Goal: Task Accomplishment & Management: Manage account settings

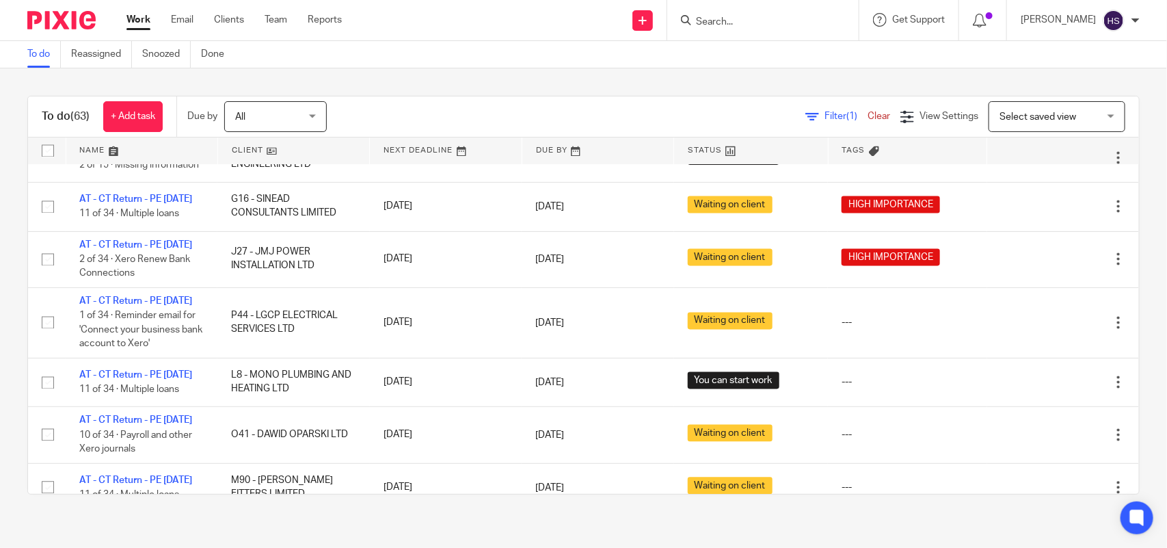
scroll to position [1197, 0]
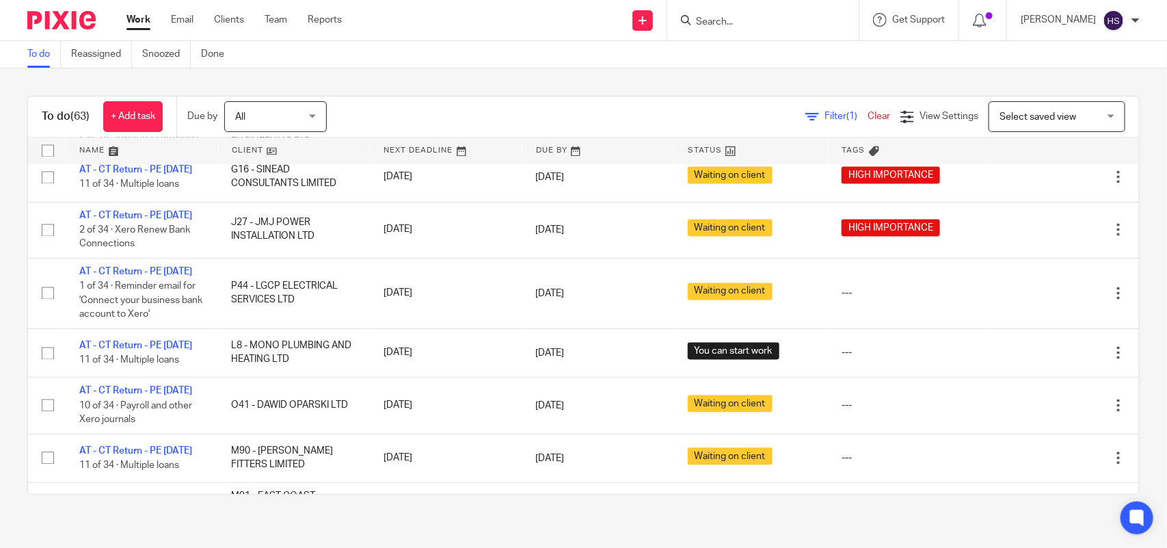
click at [722, 83] on div "To do (63) + Add task Due by All All [DATE] [DATE] This week Next week This mon…" at bounding box center [583, 294] width 1167 height 453
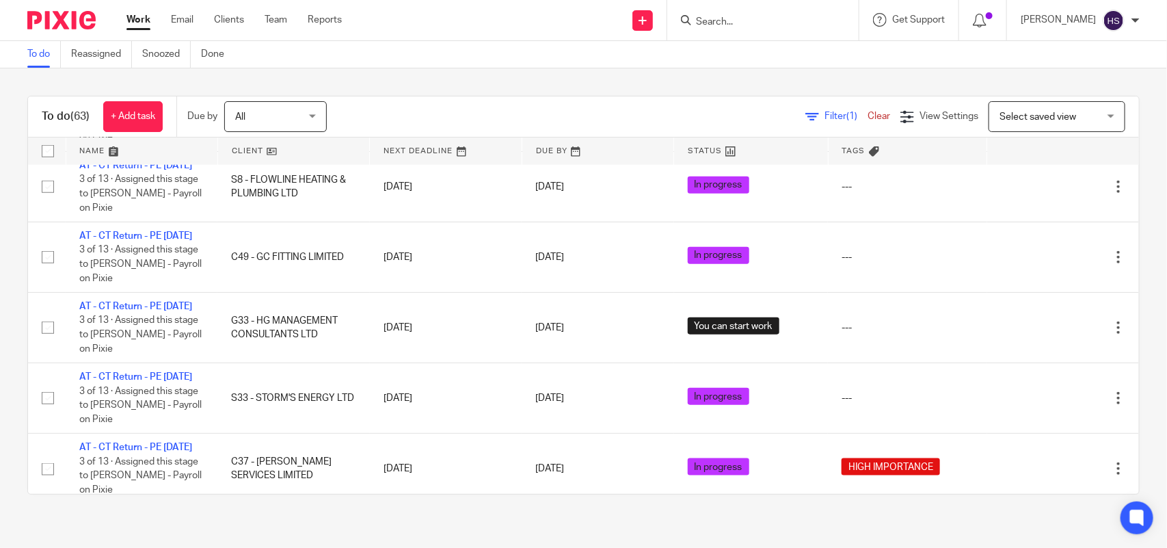
scroll to position [1139, 0]
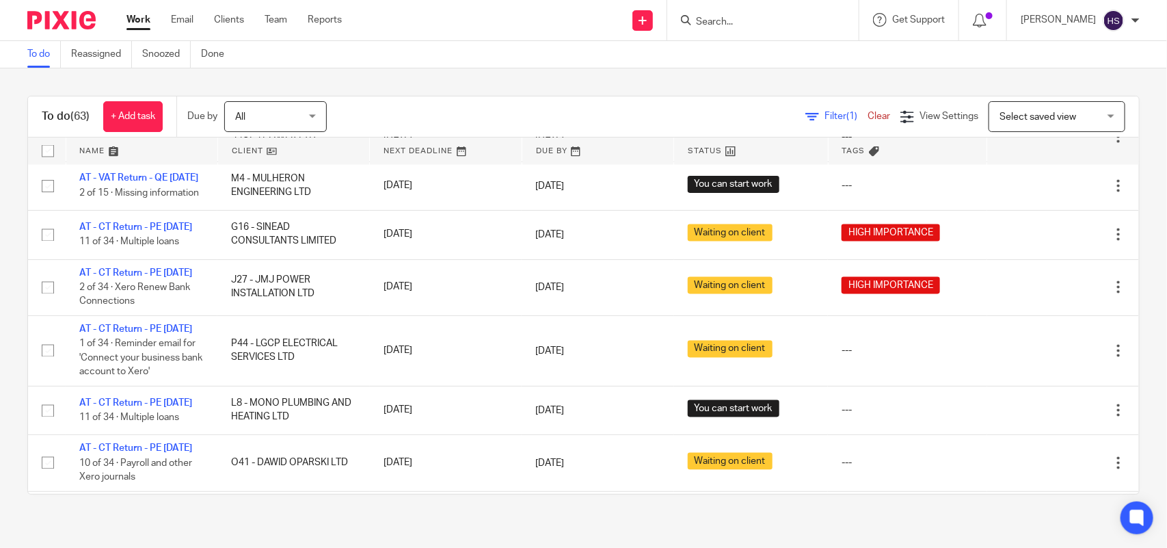
click at [578, 108] on div "Filter (1) Clear View Settings View Settings (1) Filters Clear Save Manage save…" at bounding box center [745, 116] width 788 height 31
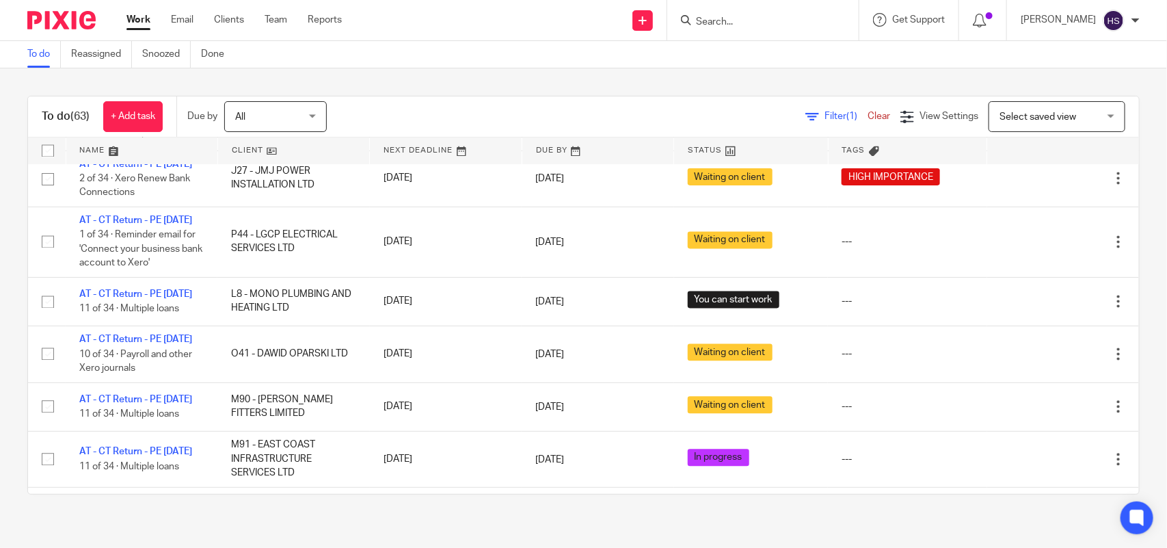
scroll to position [1225, 0]
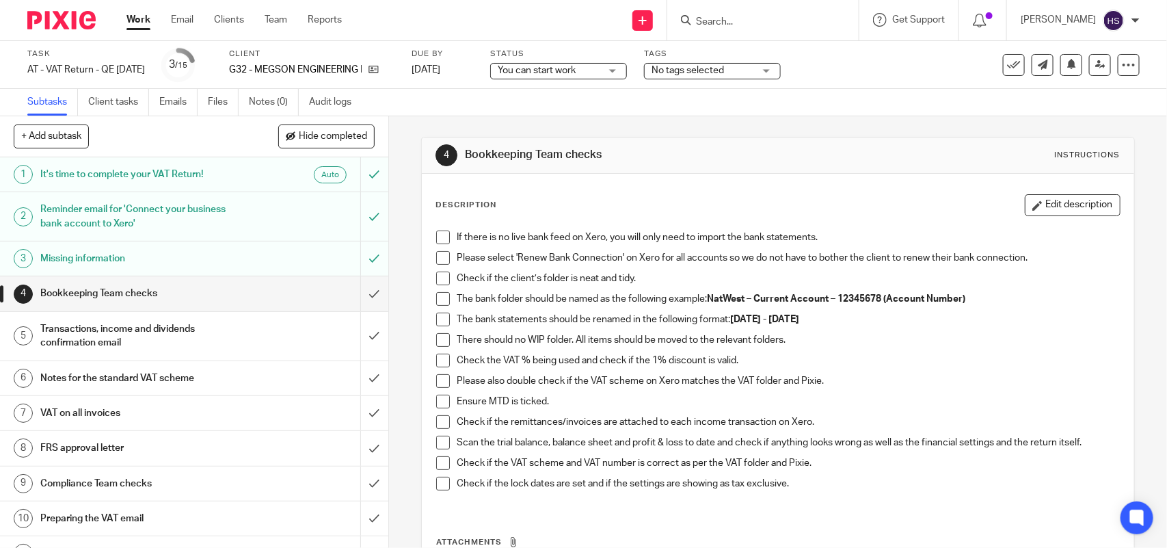
click at [684, 144] on div "4 Bookkeeping Team checks Instructions" at bounding box center [778, 155] width 684 height 22
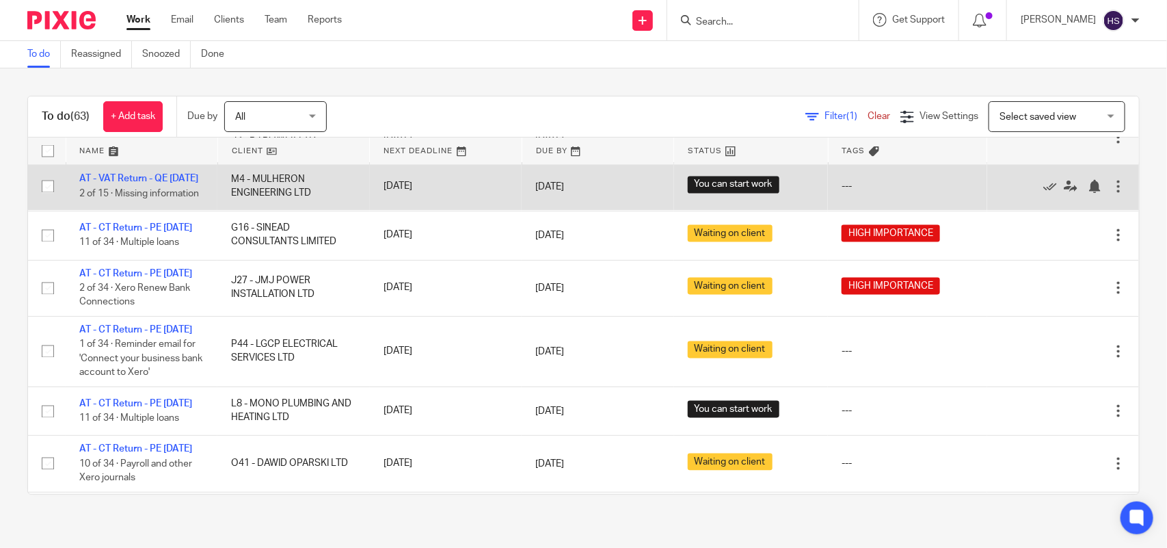
scroll to position [1111, 0]
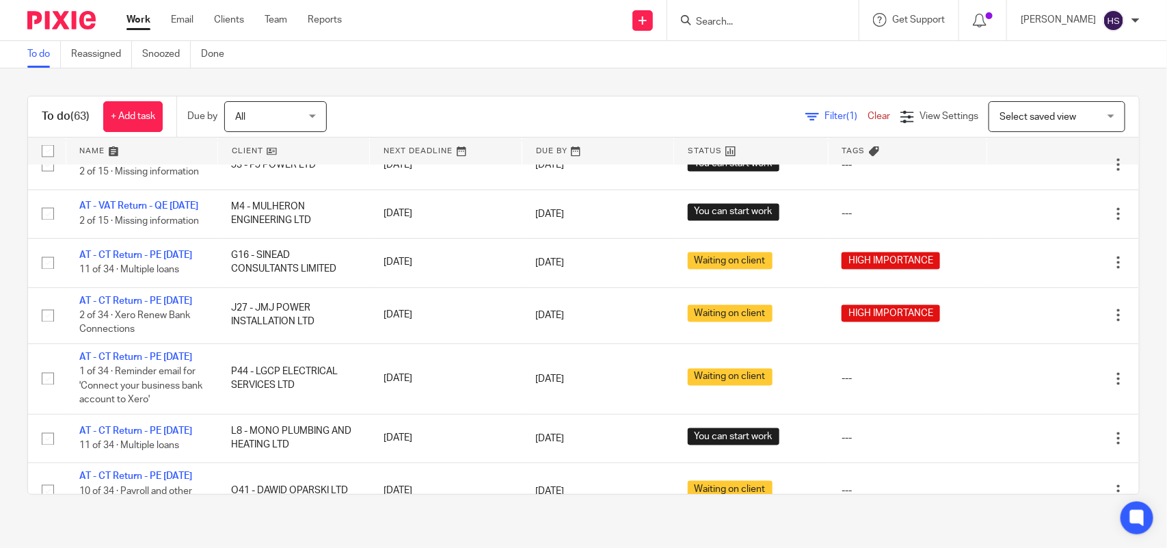
drag, startPoint x: 15, startPoint y: 238, endPoint x: 82, endPoint y: 270, distance: 74.3
click at [15, 238] on div "To do (63) + Add task Due by All All [DATE] [DATE] This week Next week This mon…" at bounding box center [583, 294] width 1167 height 453
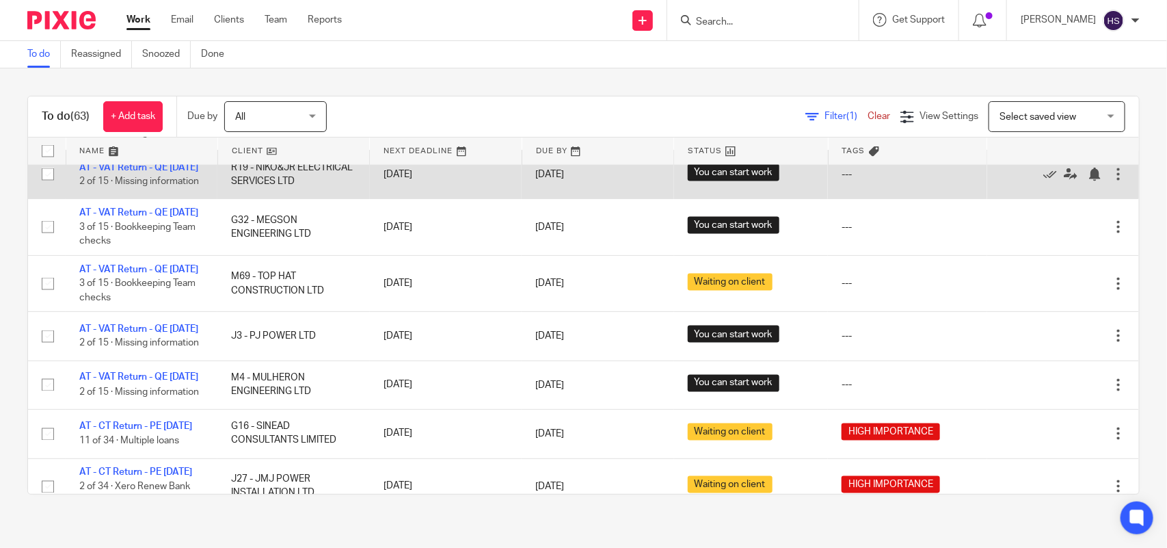
scroll to position [1026, 0]
